Goal: Task Accomplishment & Management: Manage account settings

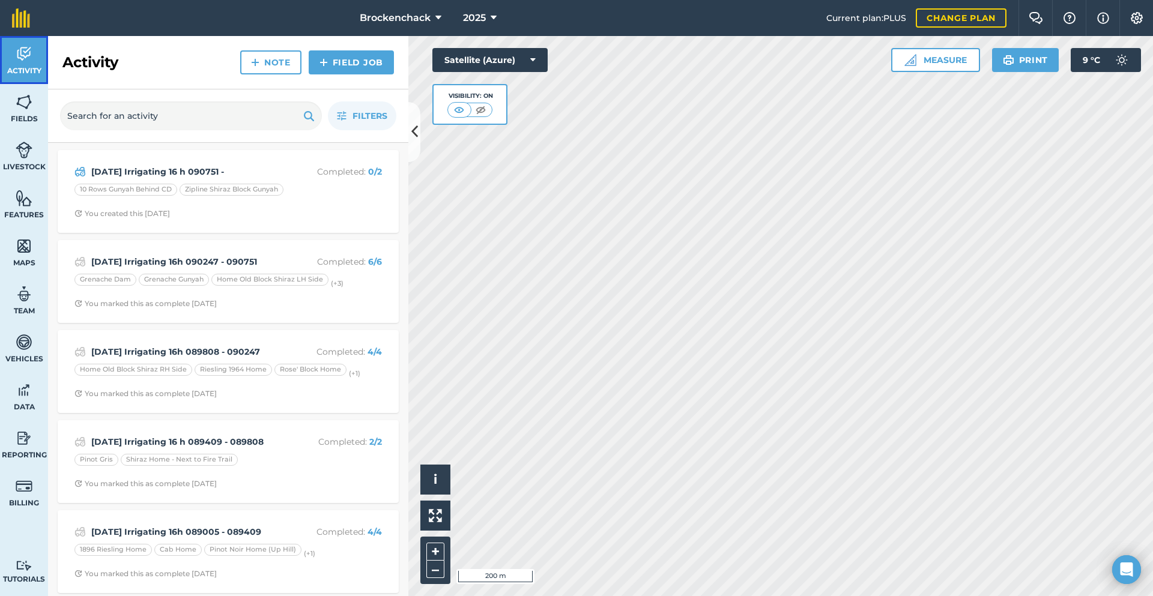
click at [40, 64] on link "Activity" at bounding box center [24, 60] width 48 height 48
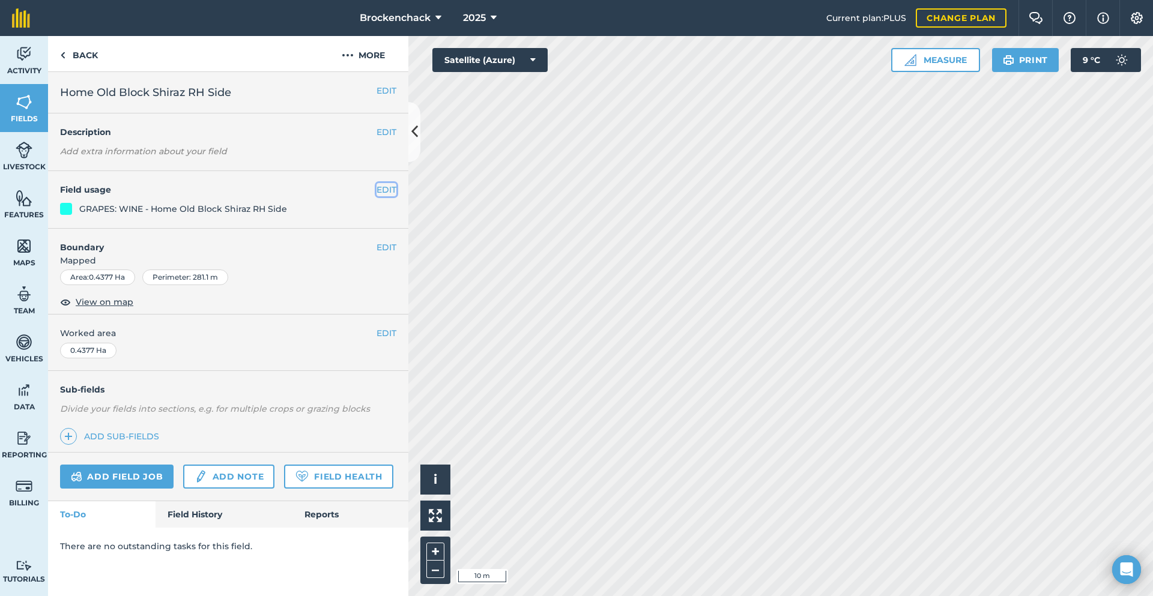
click at [389, 193] on button "EDIT" at bounding box center [387, 189] width 20 height 13
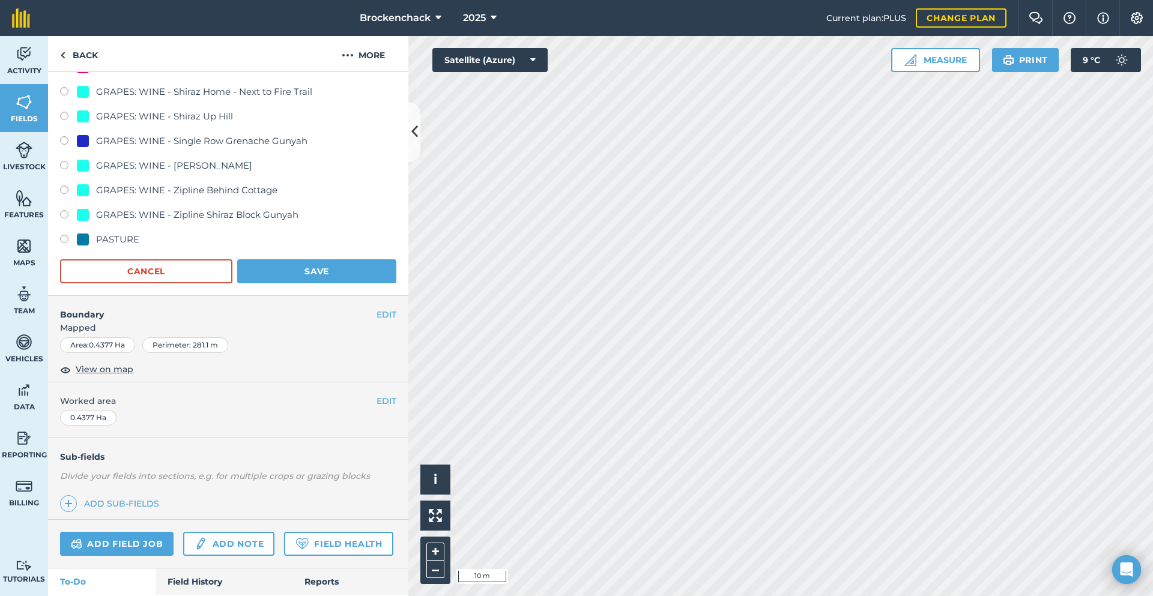
scroll to position [637, 0]
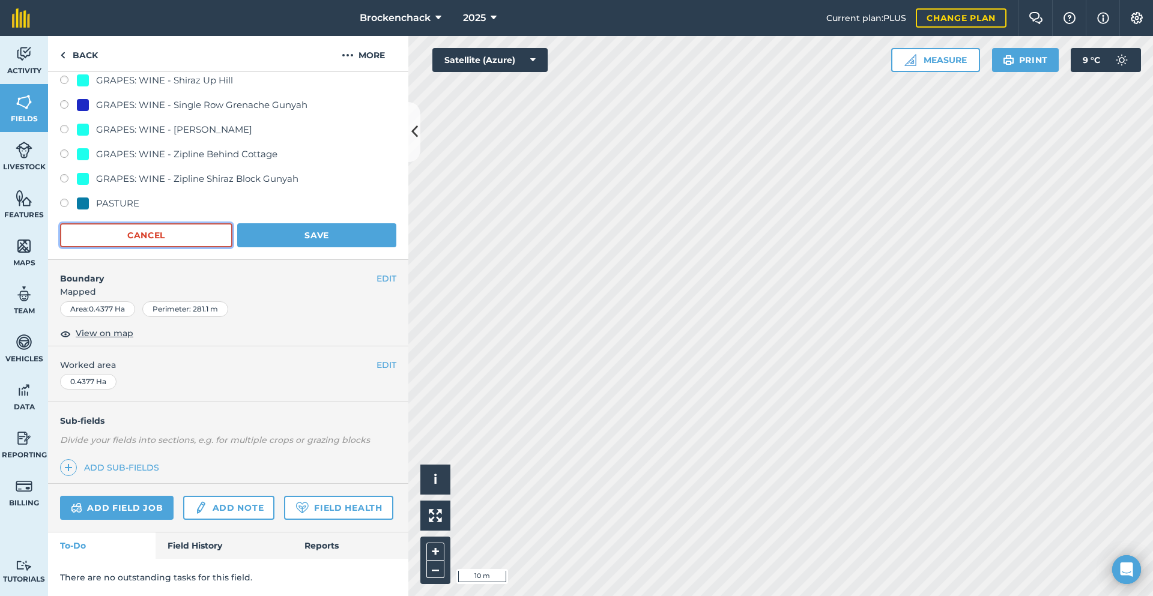
click at [118, 223] on button "Cancel" at bounding box center [146, 235] width 172 height 24
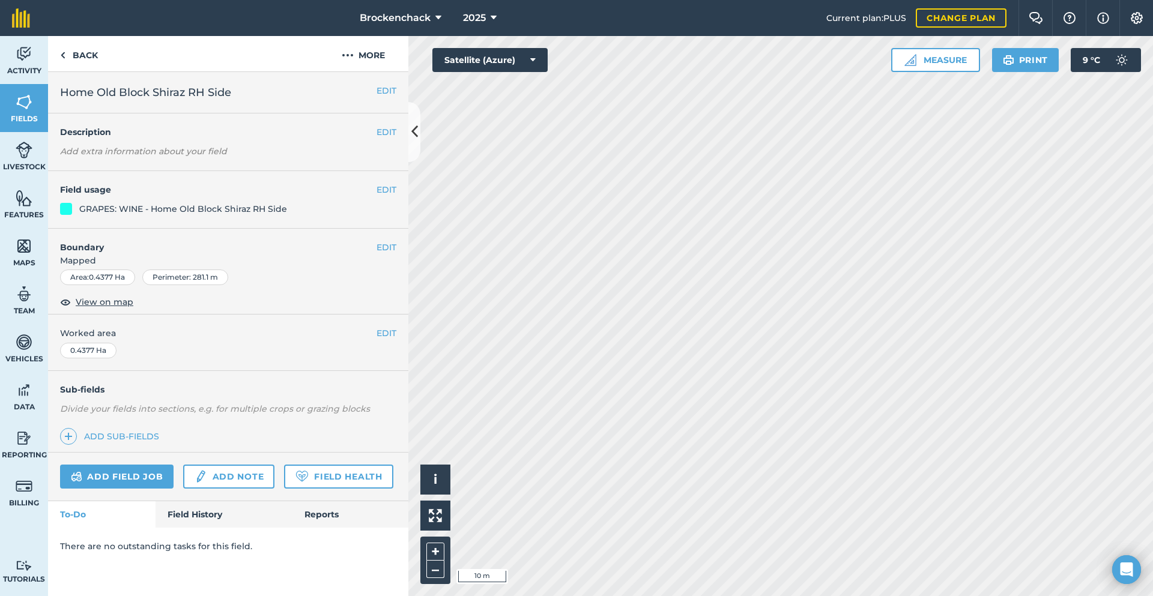
scroll to position [0, 0]
click at [378, 94] on button "EDIT" at bounding box center [387, 90] width 20 height 13
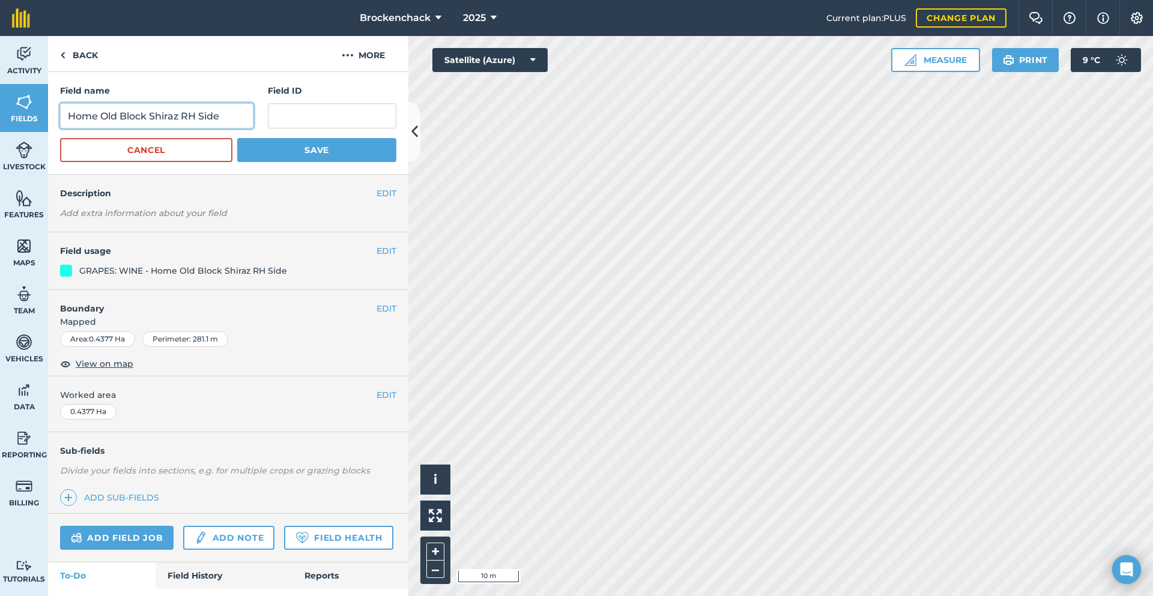
click at [242, 113] on input "Home Old Block Shiraz RH Side" at bounding box center [156, 115] width 193 height 25
type input "Home Old Block Shiraz LH Side"
click at [314, 153] on button "Save" at bounding box center [316, 150] width 159 height 24
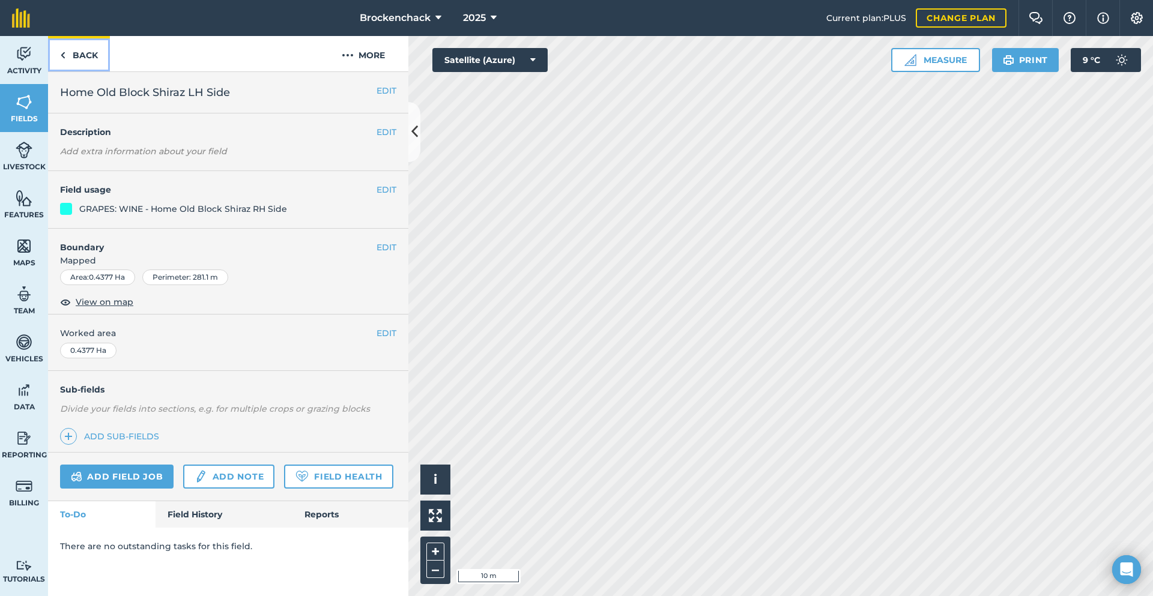
click at [84, 48] on link "Back" at bounding box center [79, 53] width 62 height 35
click at [380, 88] on button "EDIT" at bounding box center [387, 90] width 20 height 13
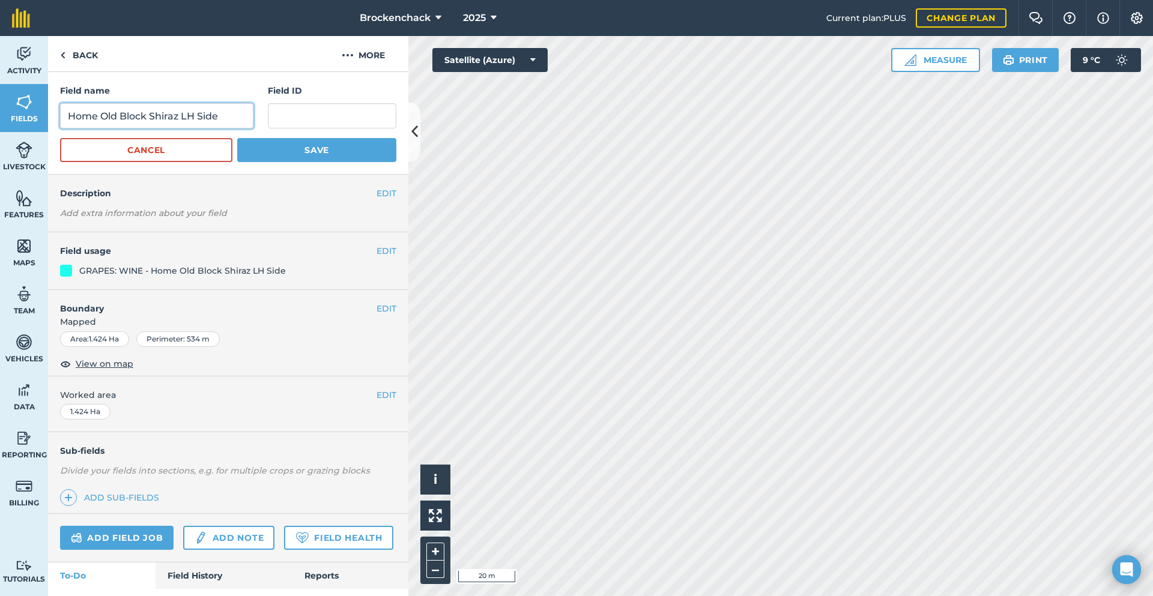
click at [192, 116] on input "Home Old Block Shiraz LH Side" at bounding box center [156, 115] width 193 height 25
click at [240, 120] on input "Home Old Block Shiraz RH Side" at bounding box center [156, 115] width 193 height 25
click at [175, 109] on input "Home Old Block Shiraz RH Side #1" at bounding box center [156, 115] width 193 height 25
click at [177, 108] on input "Home Old Block Shiraz RH Side #1" at bounding box center [156, 115] width 193 height 25
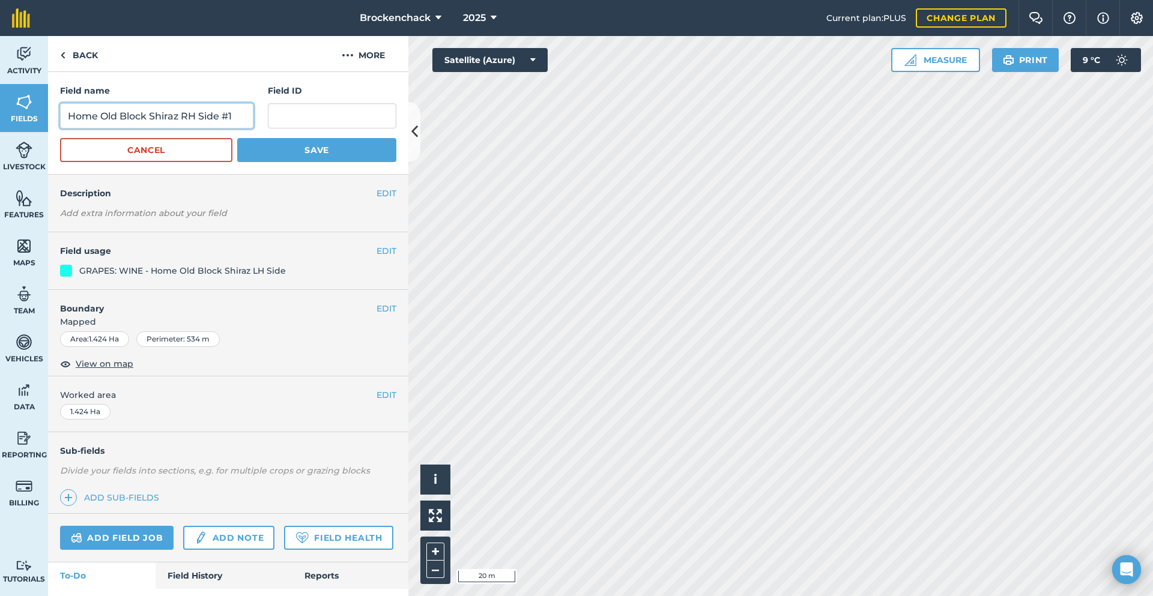
drag, startPoint x: 228, startPoint y: 111, endPoint x: 28, endPoint y: 88, distance: 201.4
click at [12, 87] on div "Activity Fields Livestock Features Maps Team Vehicles Data Reporting Billing Tu…" at bounding box center [576, 316] width 1153 height 560
type input "Home Old Block Shiraz RH Side #1"
click at [314, 176] on div "EDIT Description Add extra information about your field" at bounding box center [228, 204] width 360 height 58
click at [319, 156] on button "Save" at bounding box center [316, 150] width 159 height 24
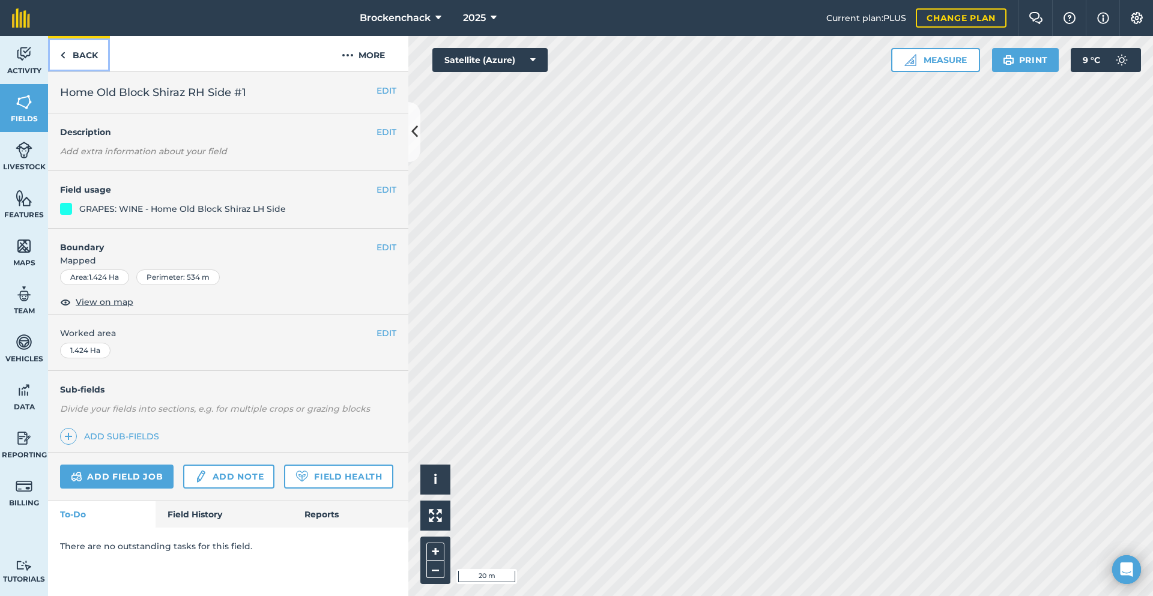
click at [92, 55] on link "Back" at bounding box center [79, 53] width 62 height 35
click at [388, 248] on button "EDIT" at bounding box center [387, 247] width 20 height 13
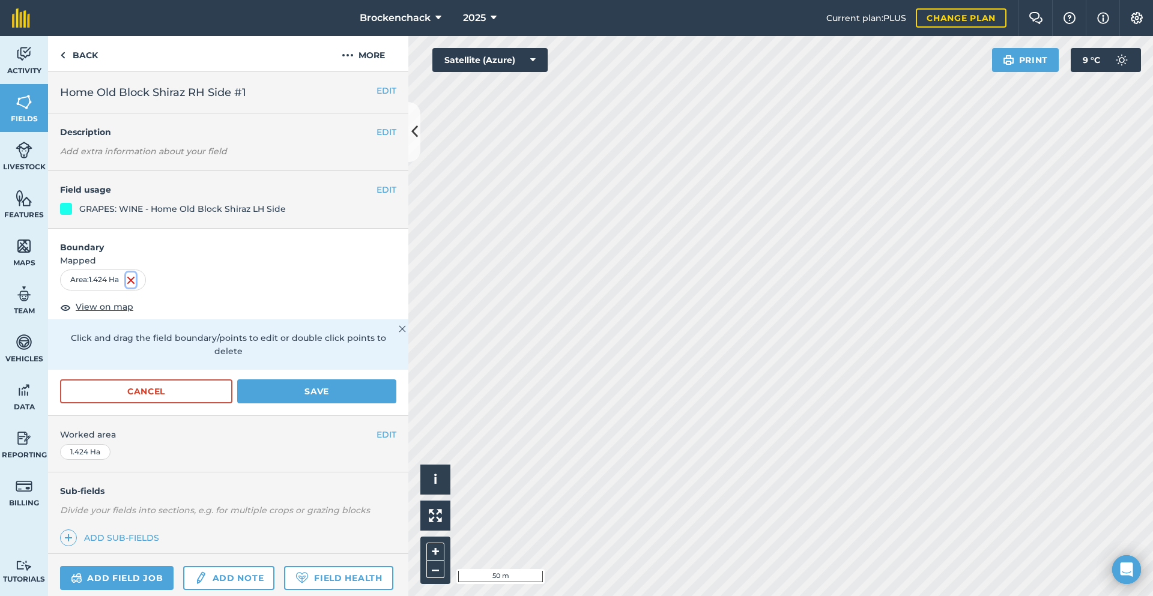
click at [135, 282] on img at bounding box center [131, 280] width 10 height 14
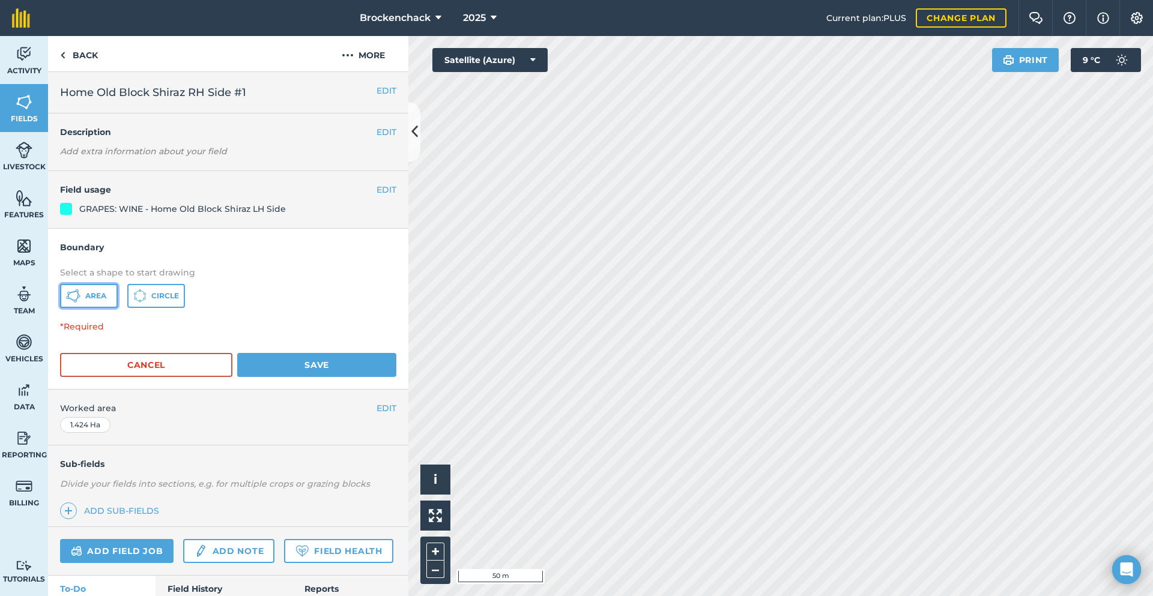
click at [80, 291] on icon at bounding box center [73, 296] width 14 height 14
click at [160, 357] on button "Cancel" at bounding box center [146, 365] width 172 height 24
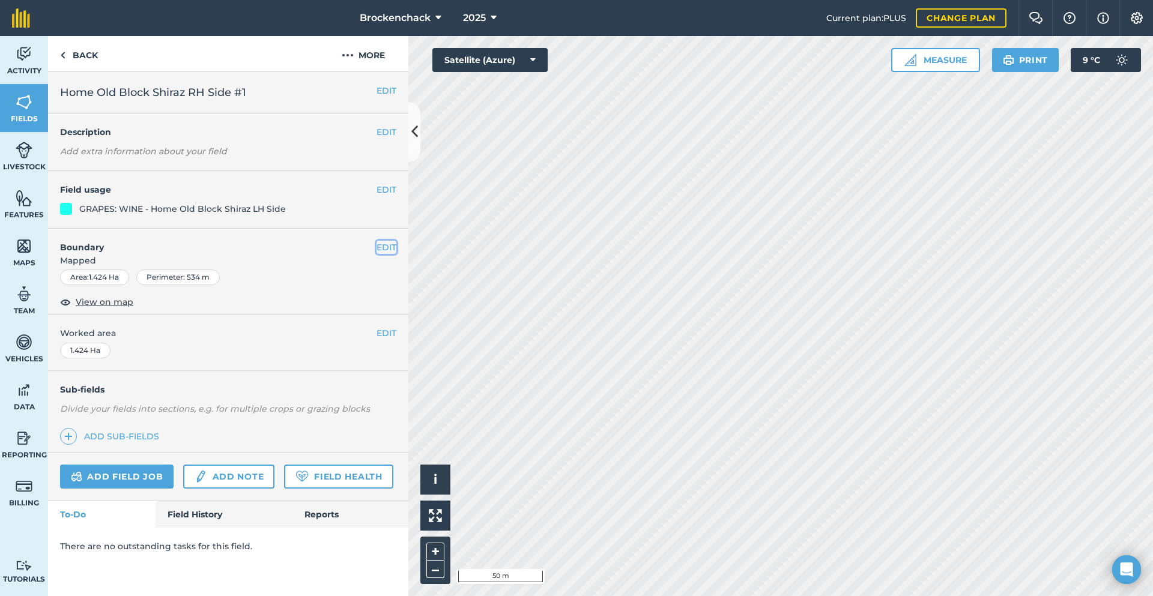
click at [386, 251] on button "EDIT" at bounding box center [387, 247] width 20 height 13
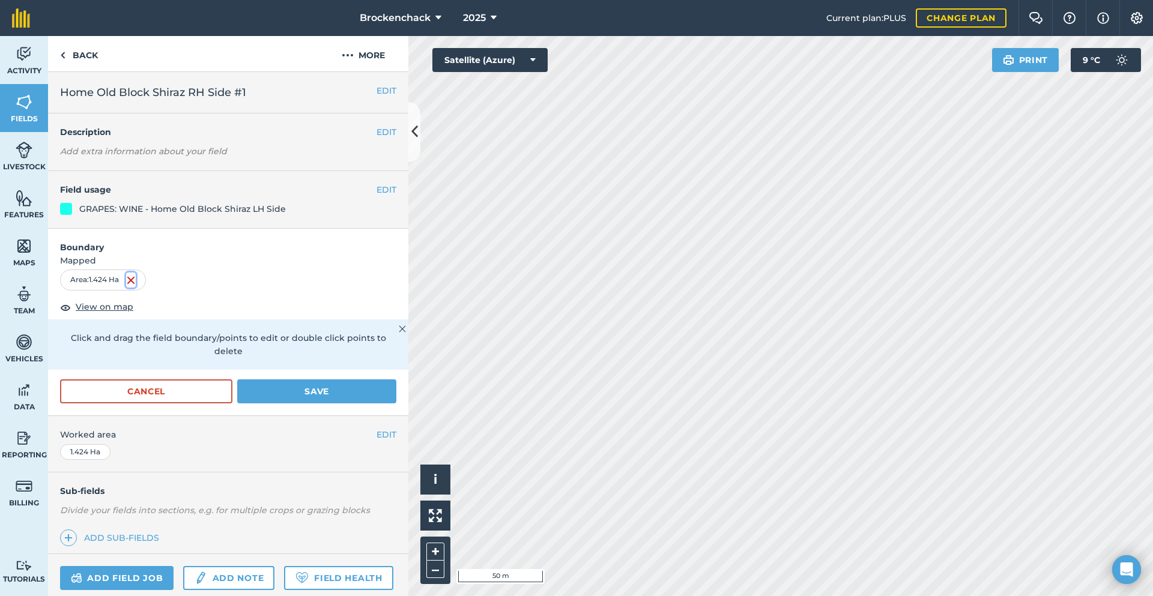
click at [132, 282] on img at bounding box center [131, 280] width 10 height 14
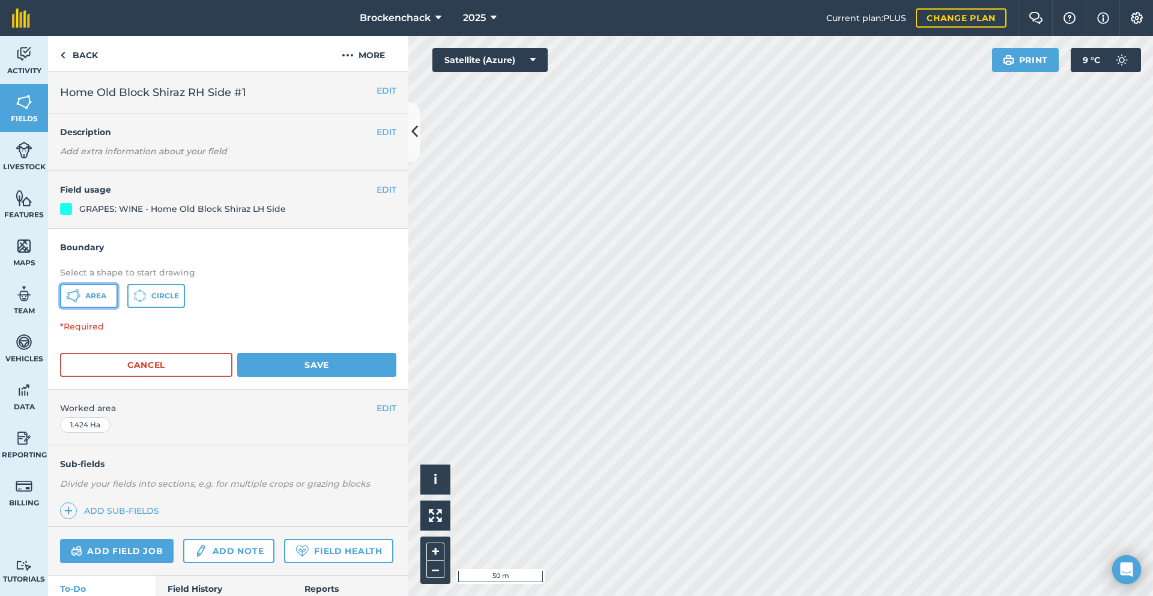
click at [85, 290] on button "Area" at bounding box center [89, 296] width 58 height 24
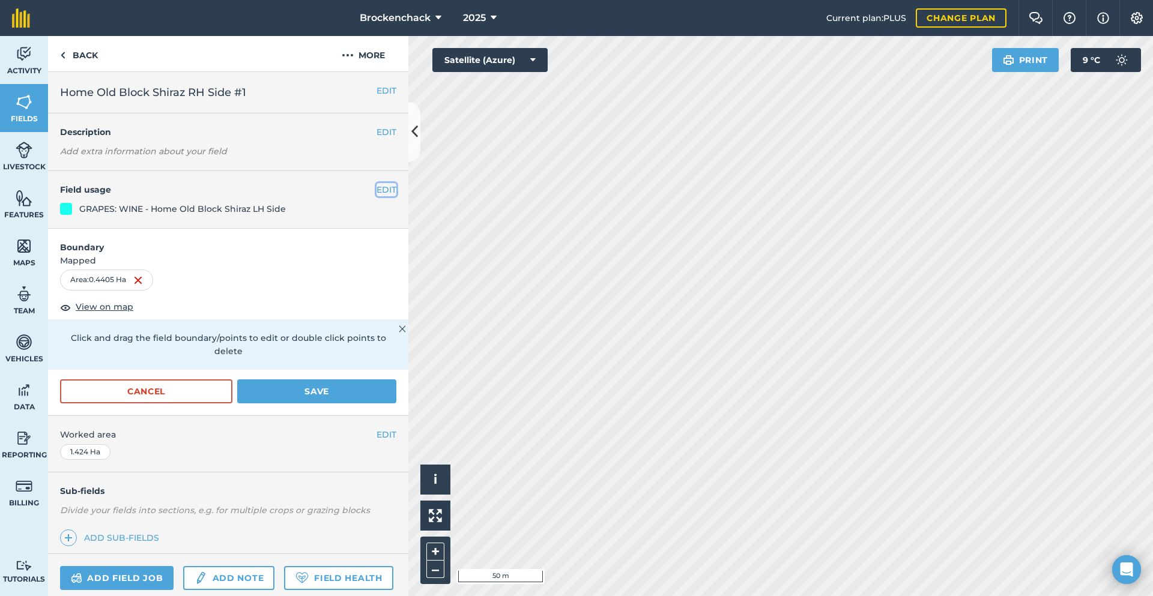
click at [377, 191] on button "EDIT" at bounding box center [387, 189] width 20 height 13
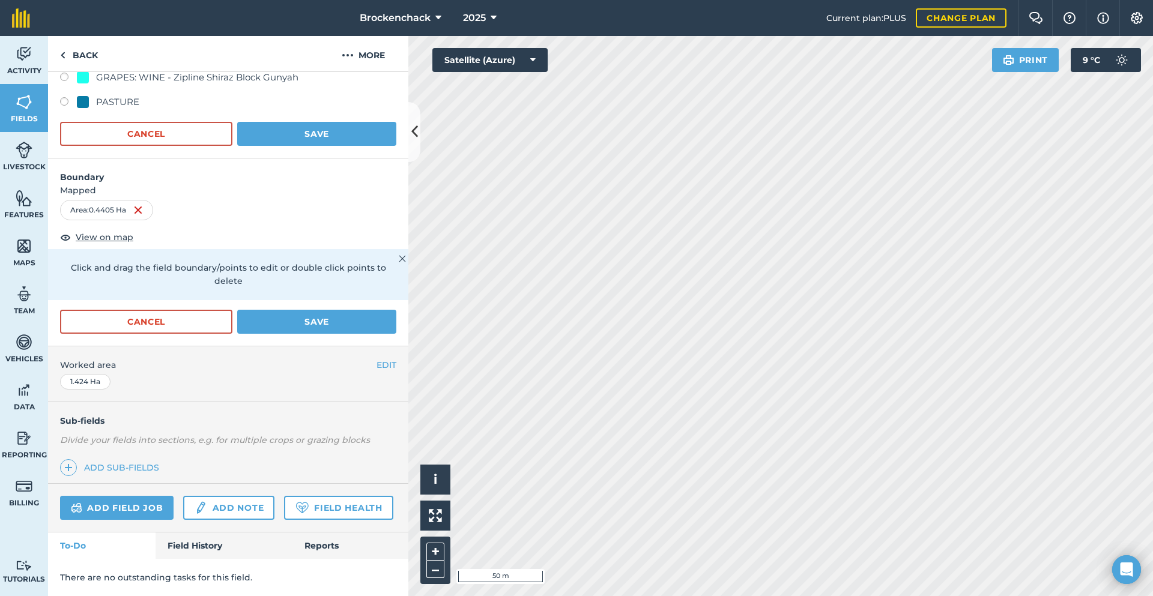
scroll to position [378, 0]
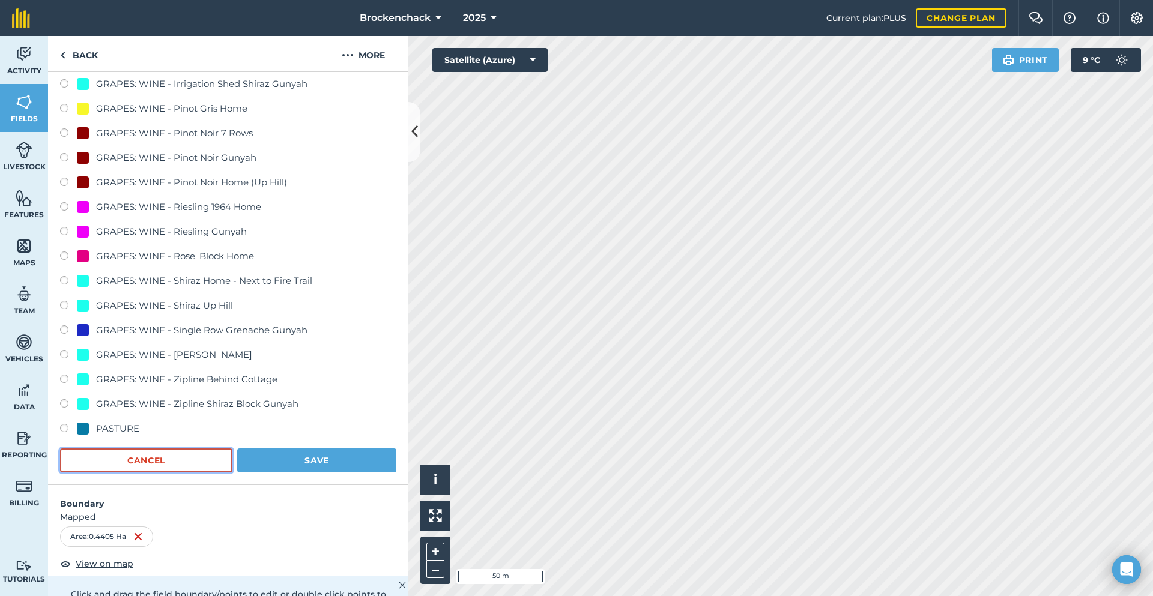
click at [169, 463] on button "Cancel" at bounding box center [146, 461] width 172 height 24
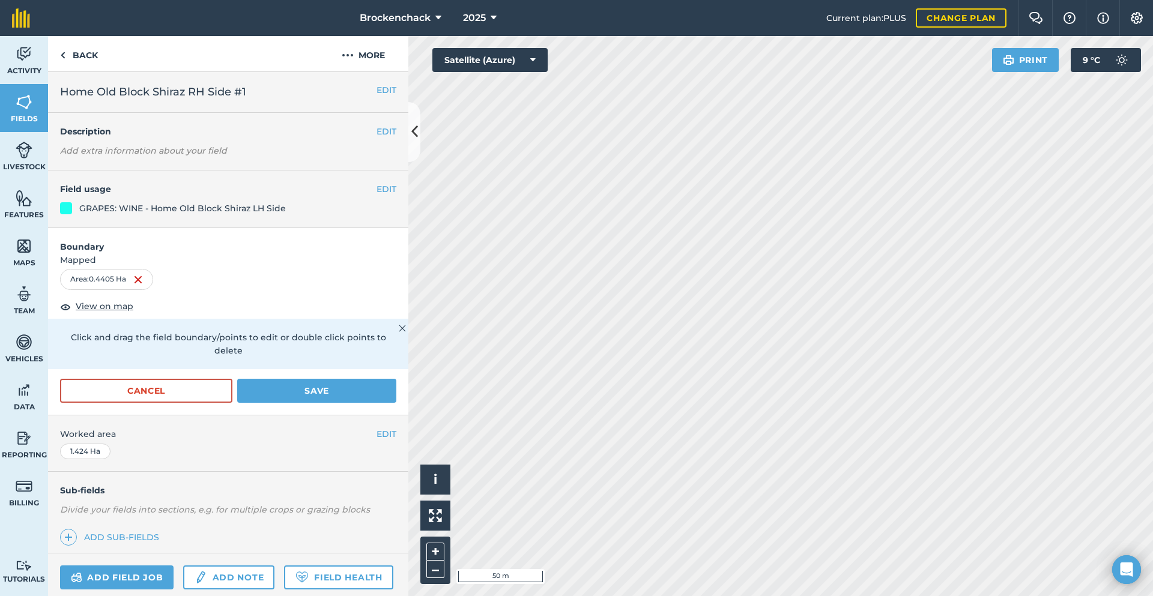
scroll to position [0, 0]
click at [377, 94] on button "EDIT" at bounding box center [387, 90] width 20 height 13
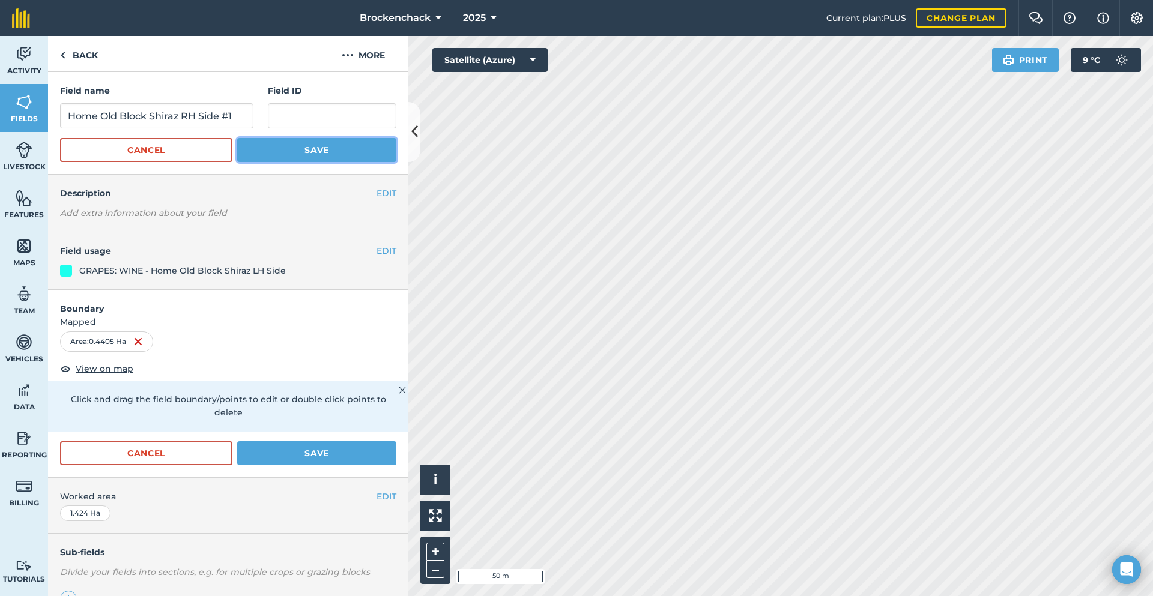
click at [274, 145] on button "Save" at bounding box center [316, 150] width 159 height 24
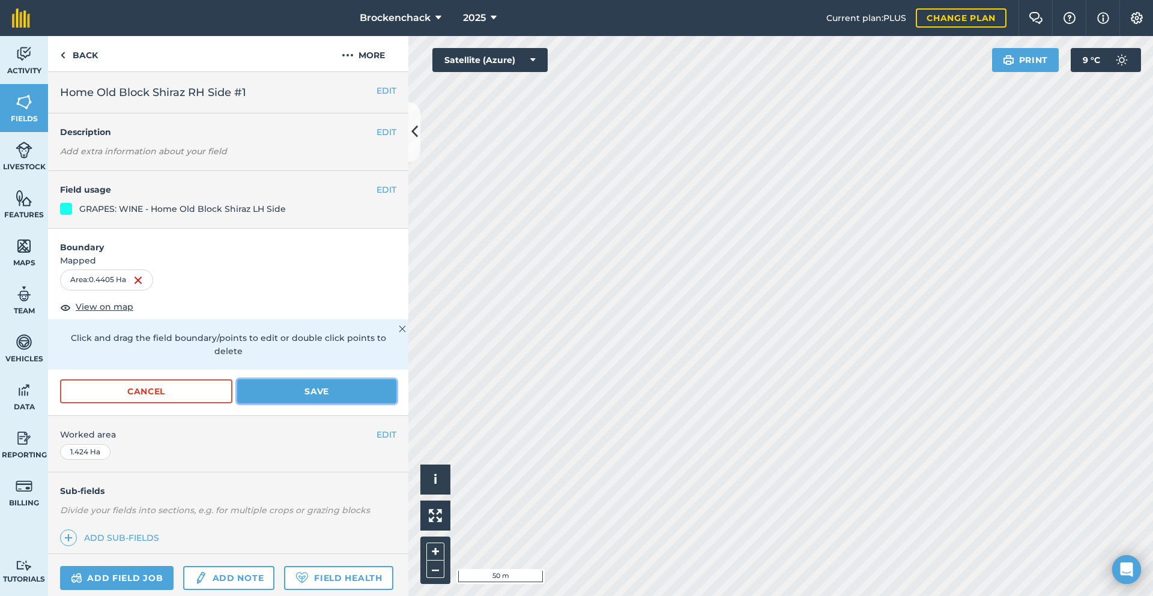
click at [303, 387] on button "Save" at bounding box center [316, 392] width 159 height 24
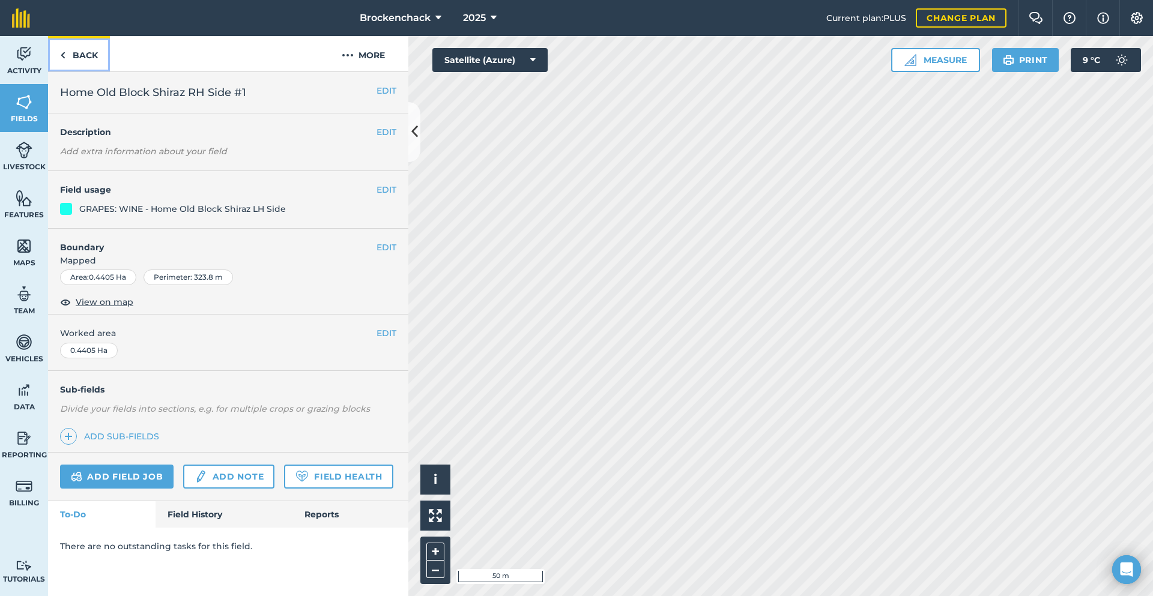
click at [71, 59] on link "Back" at bounding box center [79, 53] width 62 height 35
click at [74, 62] on link "Back" at bounding box center [79, 53] width 62 height 35
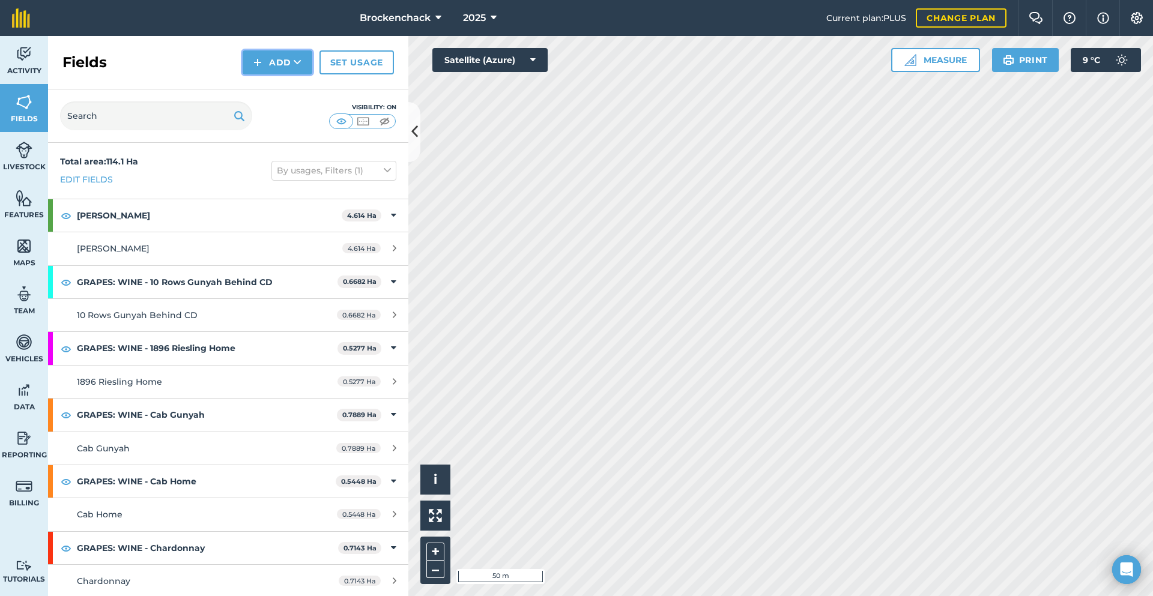
click at [281, 65] on button "Add" at bounding box center [278, 62] width 70 height 24
click at [282, 86] on link "Draw" at bounding box center [277, 89] width 66 height 26
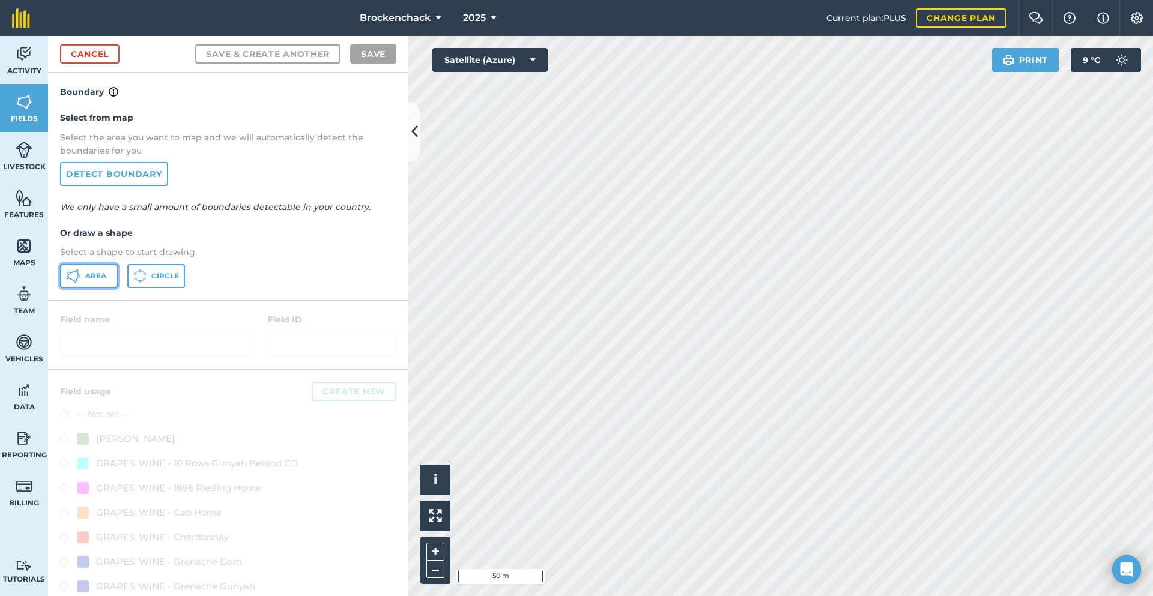
click at [94, 270] on button "Area" at bounding box center [89, 276] width 58 height 24
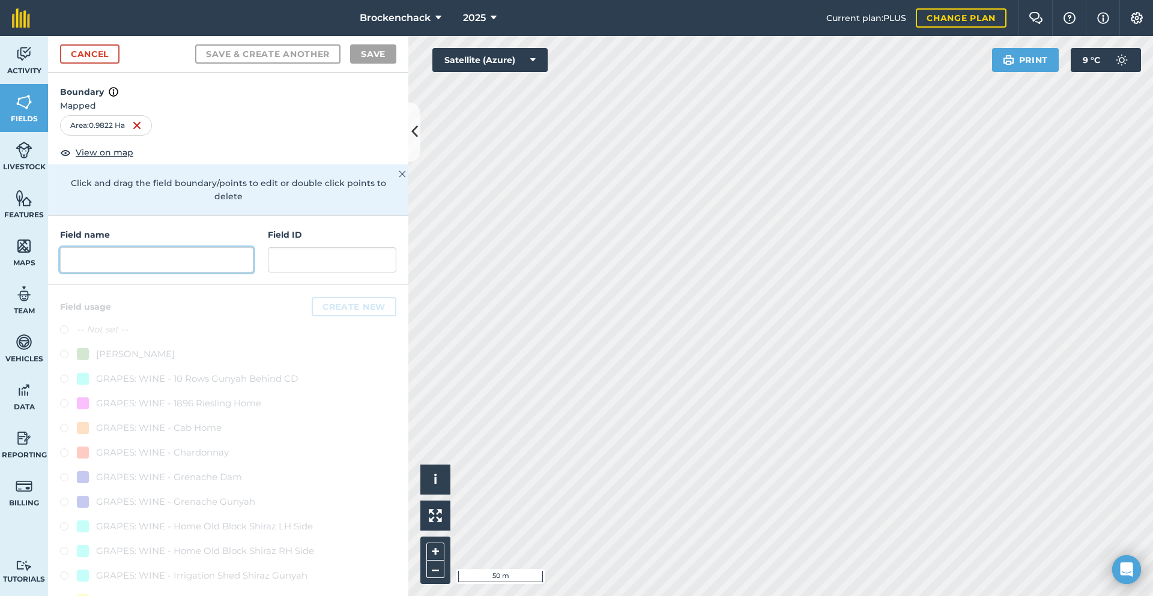
click at [130, 257] on input "text" at bounding box center [156, 259] width 193 height 25
paste input "Home Old Block Shiraz RH Side #1"
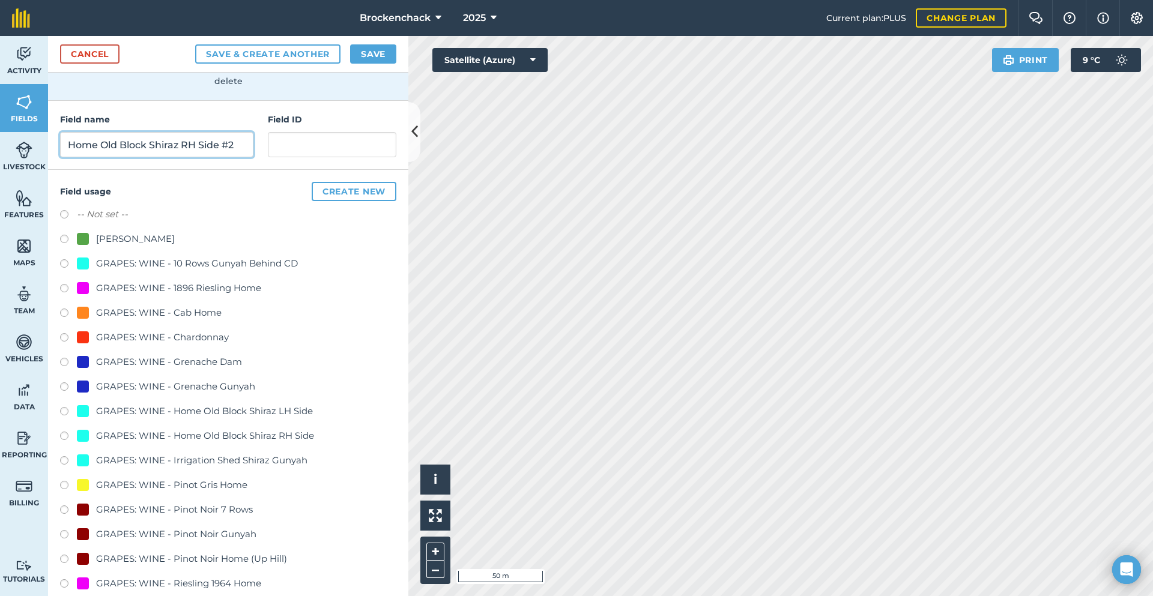
scroll to position [120, 0]
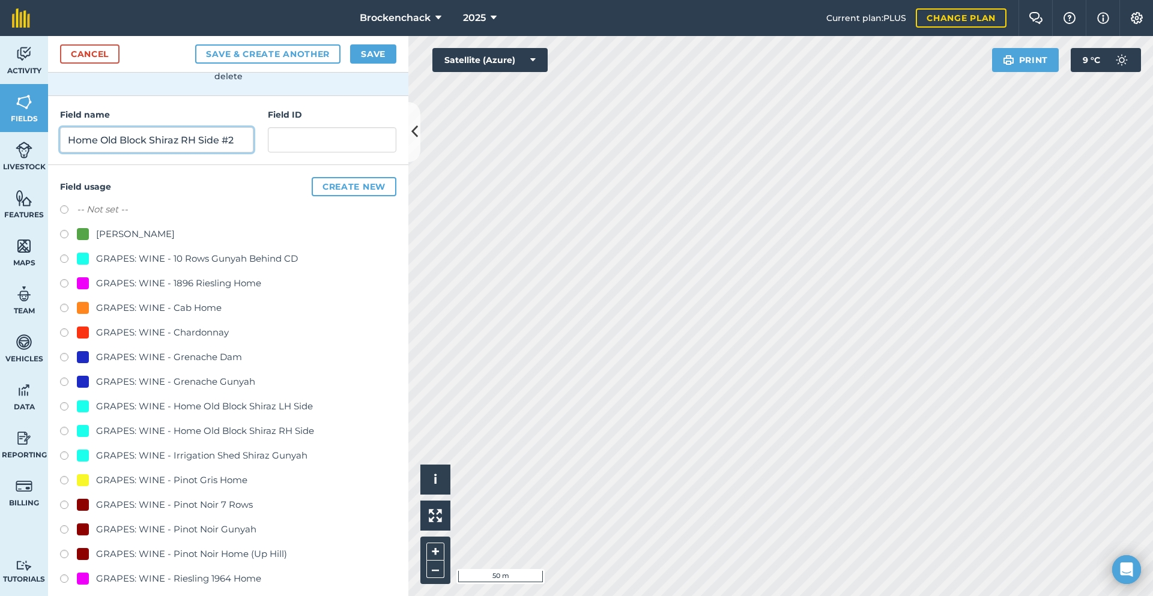
type input "Home Old Block Shiraz RH Side #2"
click at [189, 432] on div "GRAPES: WINE - Home Old Block Shiraz RH Side" at bounding box center [205, 431] width 218 height 14
radio input "true"
click at [375, 53] on button "Save" at bounding box center [373, 53] width 46 height 19
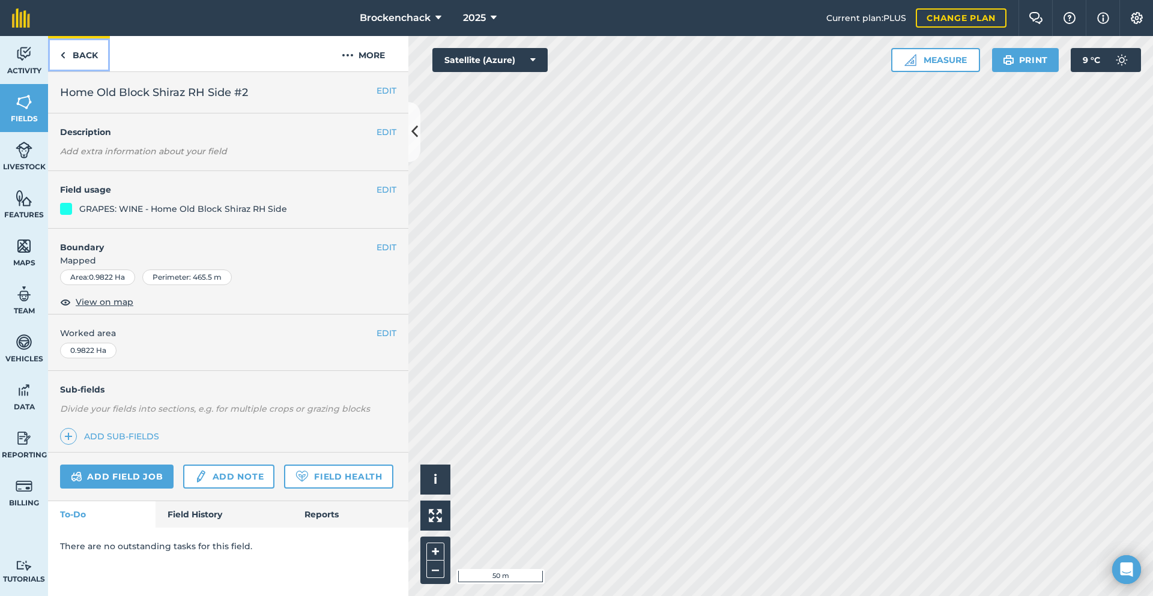
click at [82, 58] on link "Back" at bounding box center [79, 53] width 62 height 35
click at [393, 190] on button "EDIT" at bounding box center [387, 189] width 20 height 13
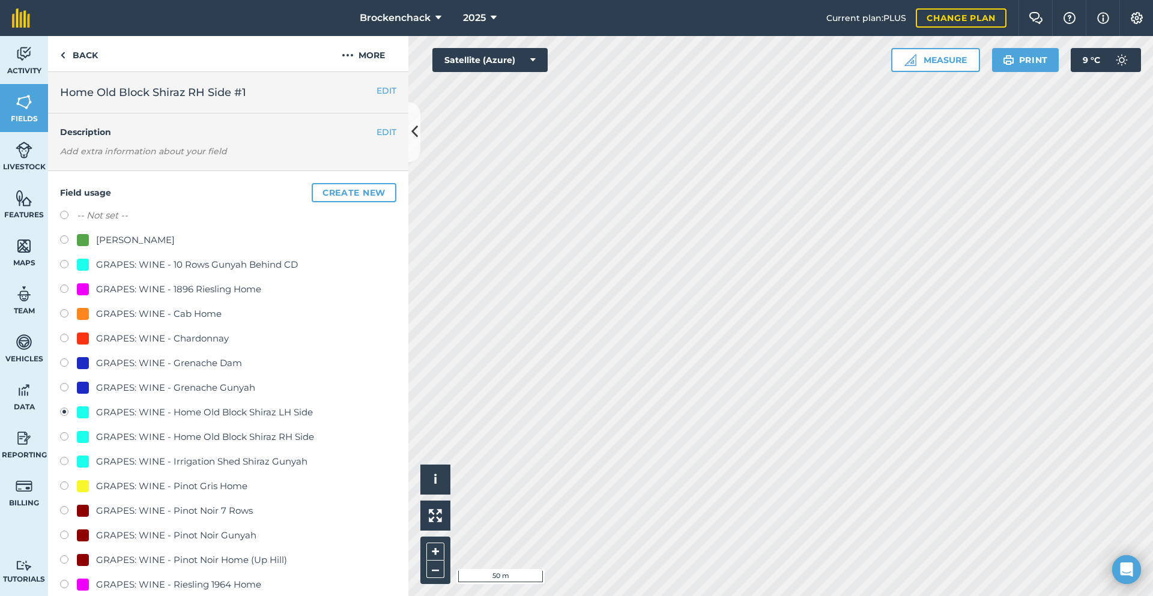
click at [60, 434] on label at bounding box center [68, 439] width 17 height 12
radio input "true"
radio input "false"
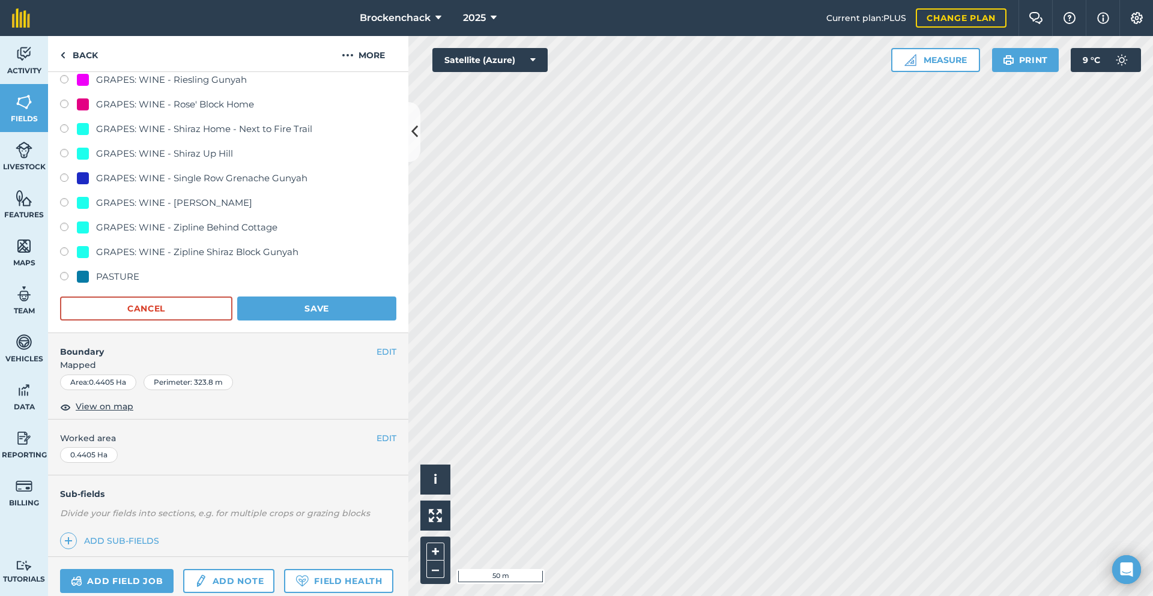
scroll to position [541, 0]
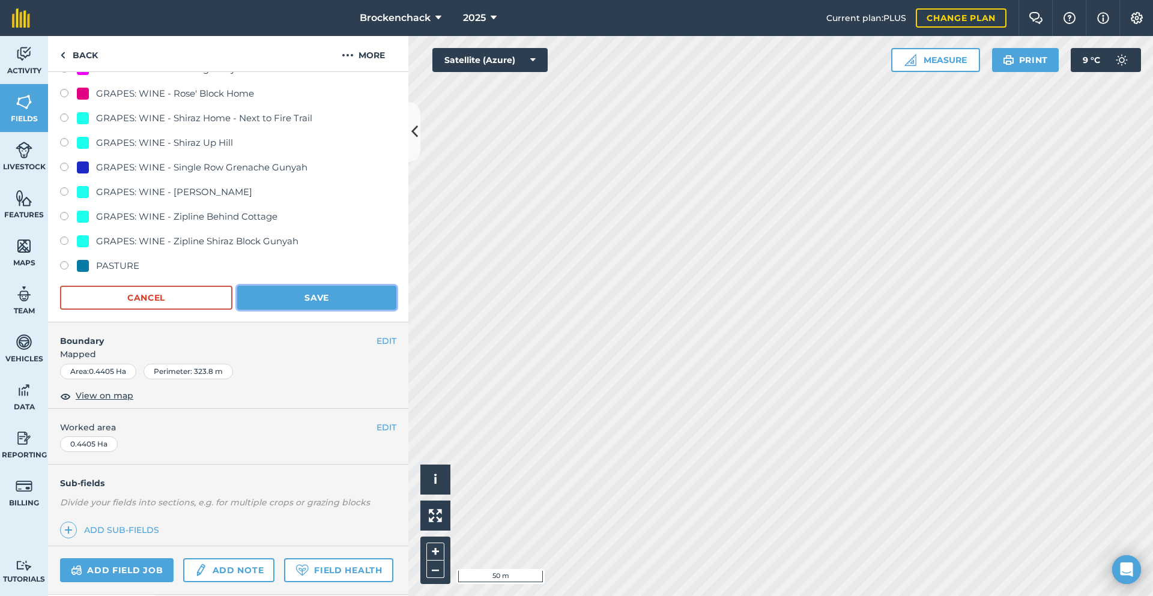
click at [293, 306] on button "Save" at bounding box center [316, 298] width 159 height 24
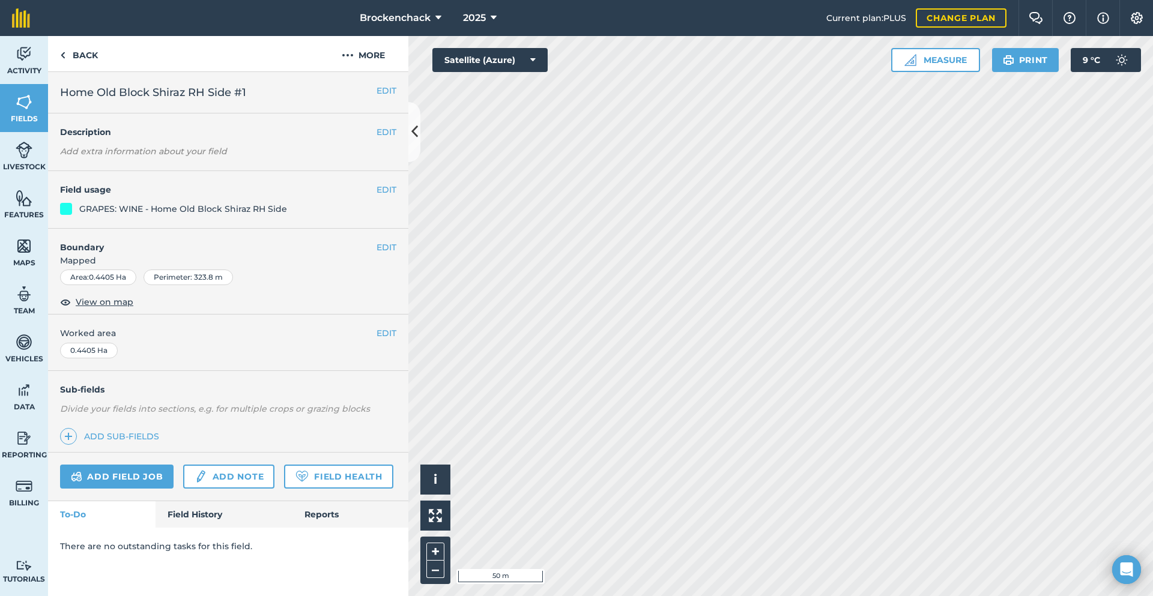
scroll to position [0, 0]
click at [81, 56] on link "Back" at bounding box center [79, 53] width 62 height 35
click at [87, 53] on link "Back" at bounding box center [79, 53] width 62 height 35
click at [91, 53] on link "Back" at bounding box center [79, 53] width 62 height 35
click at [381, 190] on button "EDIT" at bounding box center [387, 189] width 20 height 13
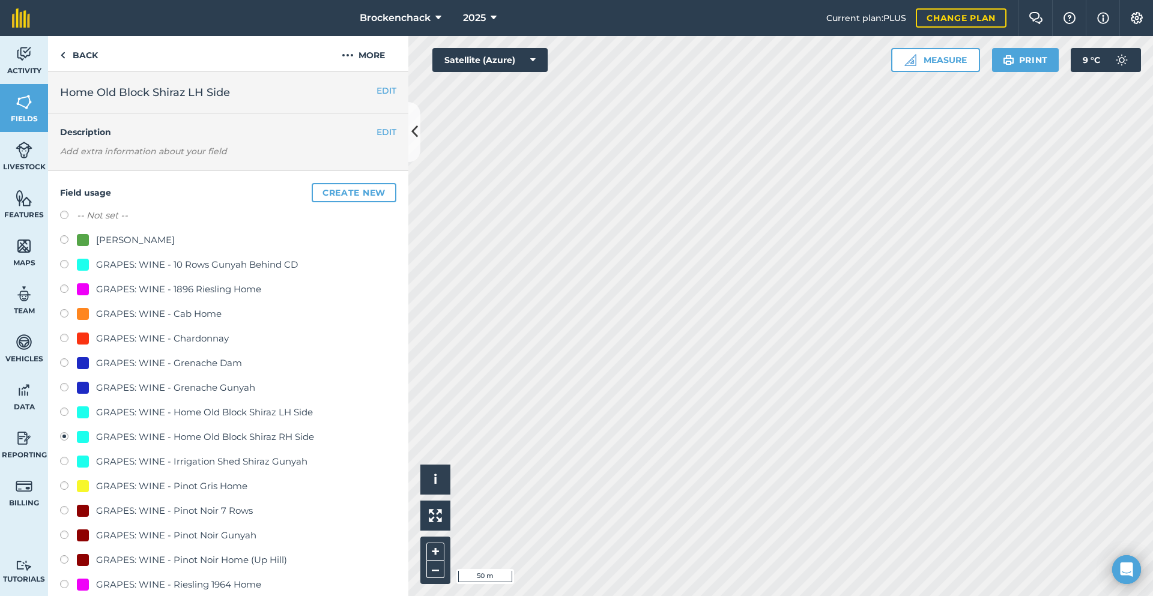
click at [68, 410] on label at bounding box center [68, 414] width 17 height 12
radio input "true"
radio input "false"
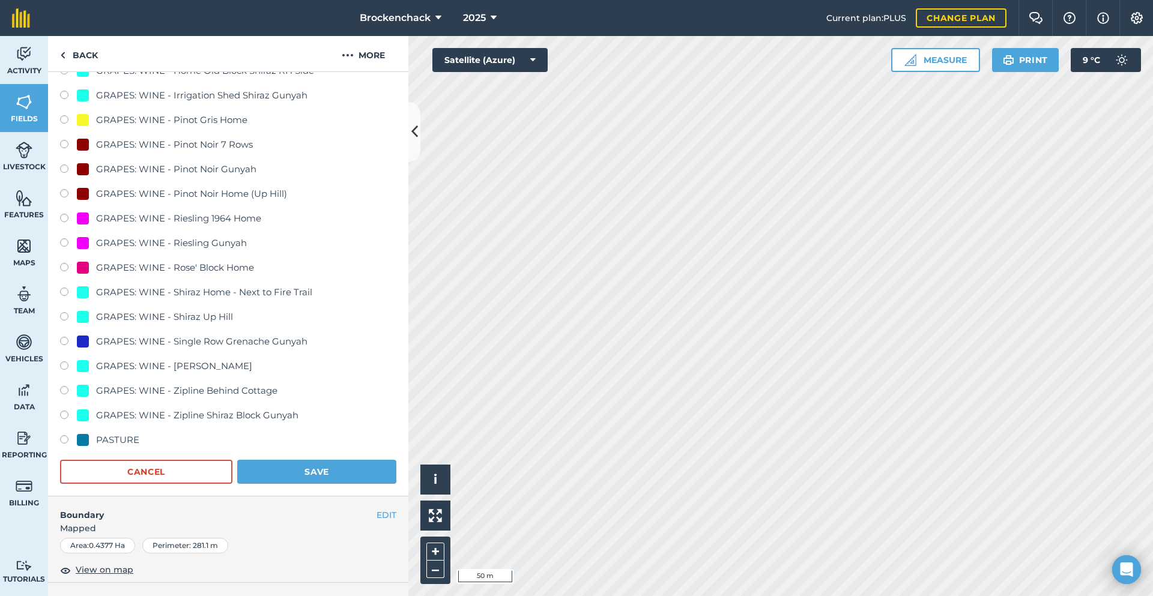
scroll to position [481, 0]
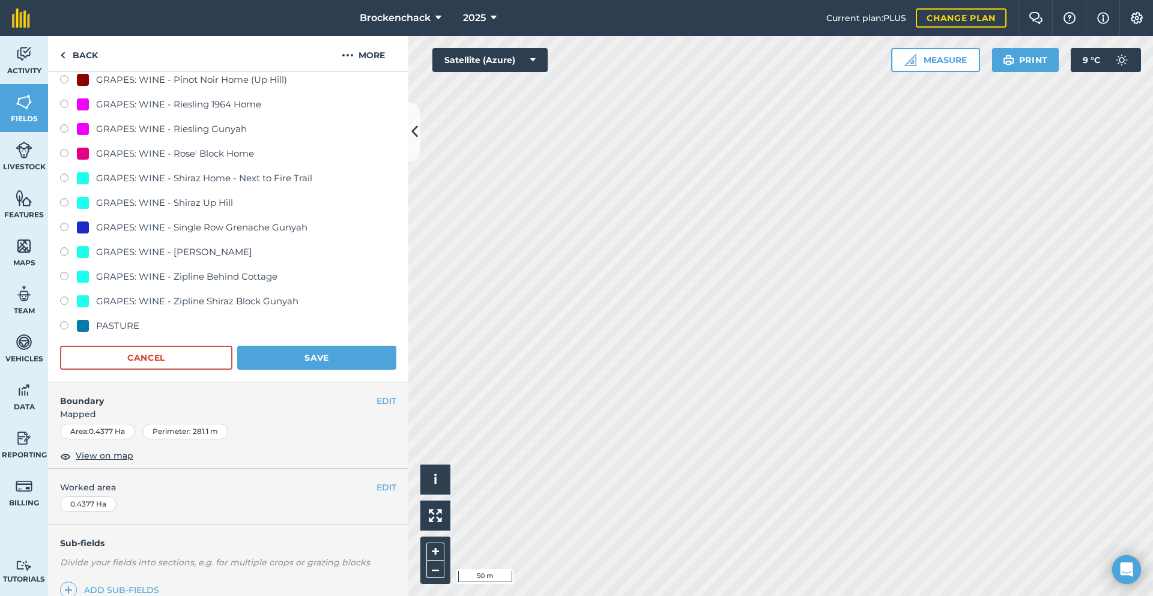
click at [333, 342] on form "-- Not set -- BARLEY - Hay GRAPES: WINE - 10 Rows Gunyah Behind CD GRAPES: WINE…" at bounding box center [228, 49] width 336 height 642
click at [322, 360] on button "Save" at bounding box center [316, 358] width 159 height 24
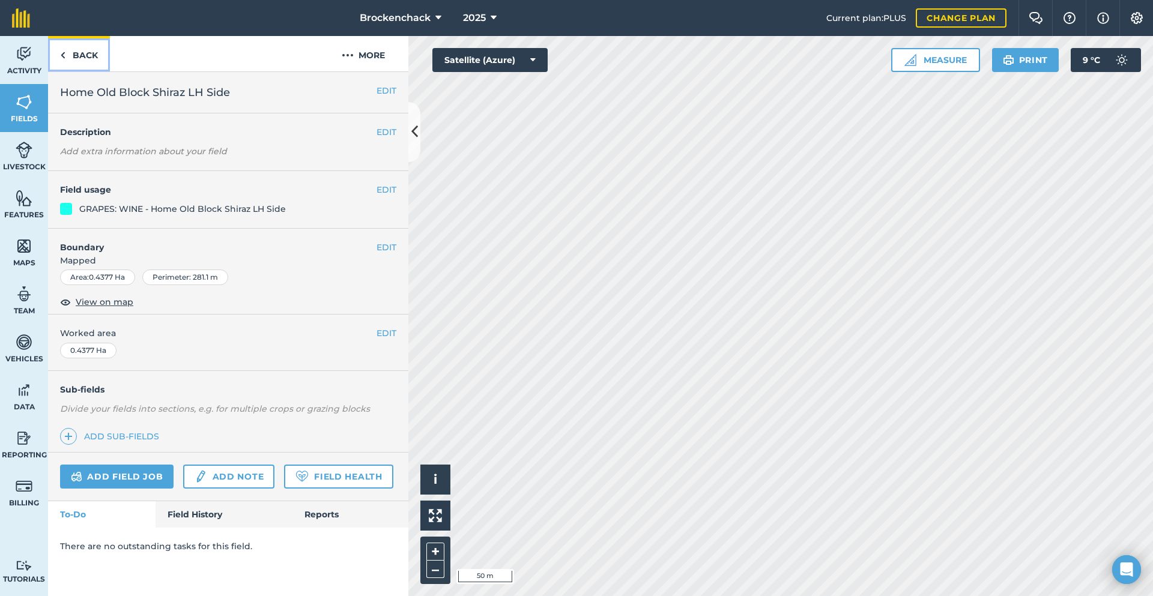
click at [65, 58] on link "Back" at bounding box center [79, 53] width 62 height 35
click at [69, 58] on link "Back" at bounding box center [79, 53] width 62 height 35
click at [85, 50] on link "Back" at bounding box center [79, 53] width 62 height 35
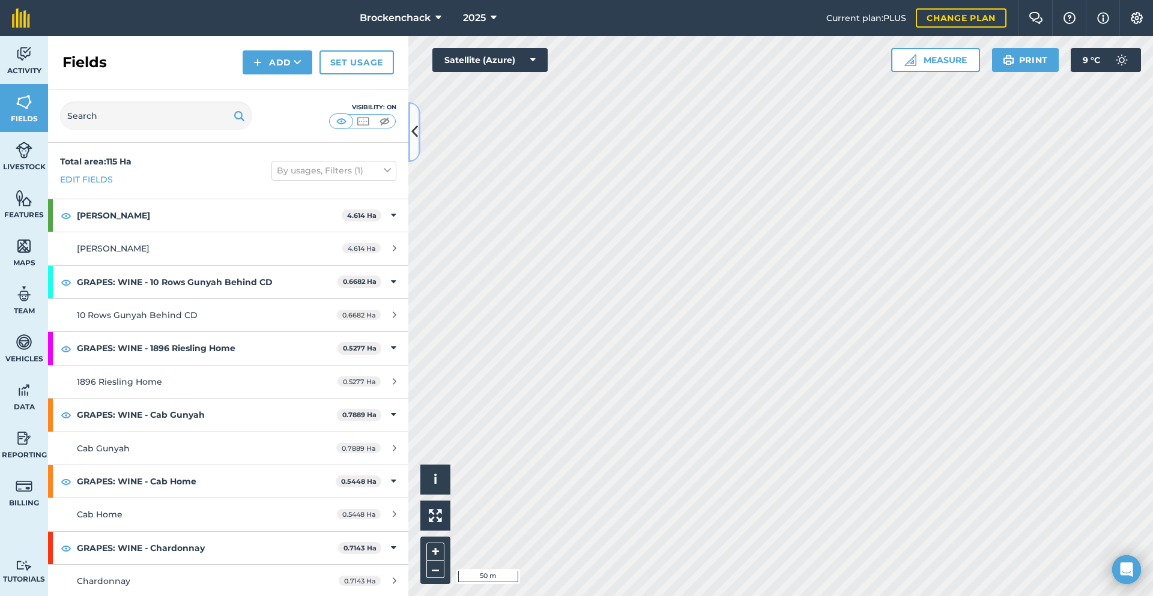
click at [413, 140] on icon at bounding box center [414, 131] width 7 height 21
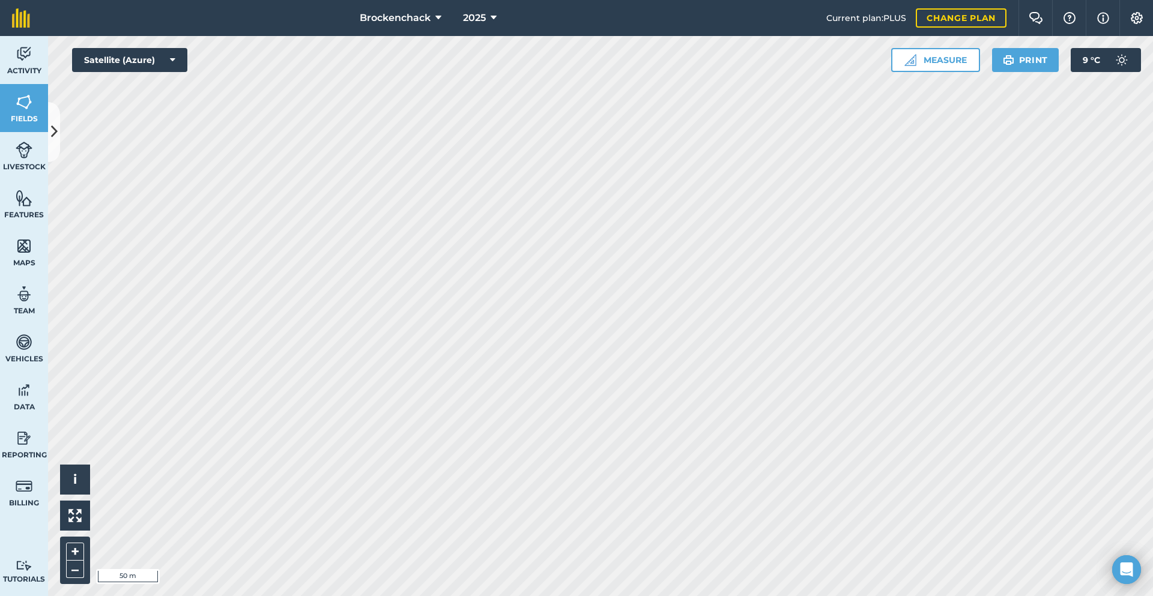
click at [29, 463] on div "Activity Fields Livestock Features Maps Team Vehicles Data Reporting Billing Tu…" at bounding box center [576, 316] width 1153 height 560
